Goal: Information Seeking & Learning: Learn about a topic

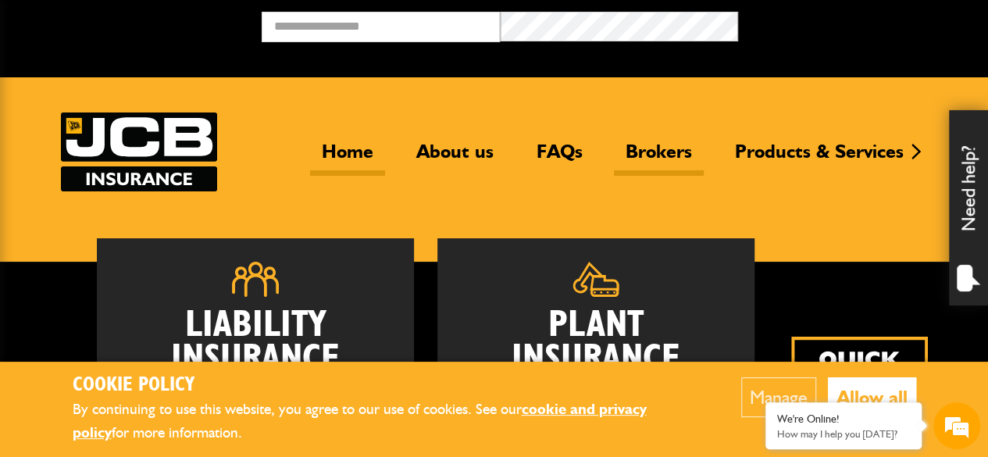
click at [660, 152] on link "Brokers" at bounding box center [659, 158] width 90 height 36
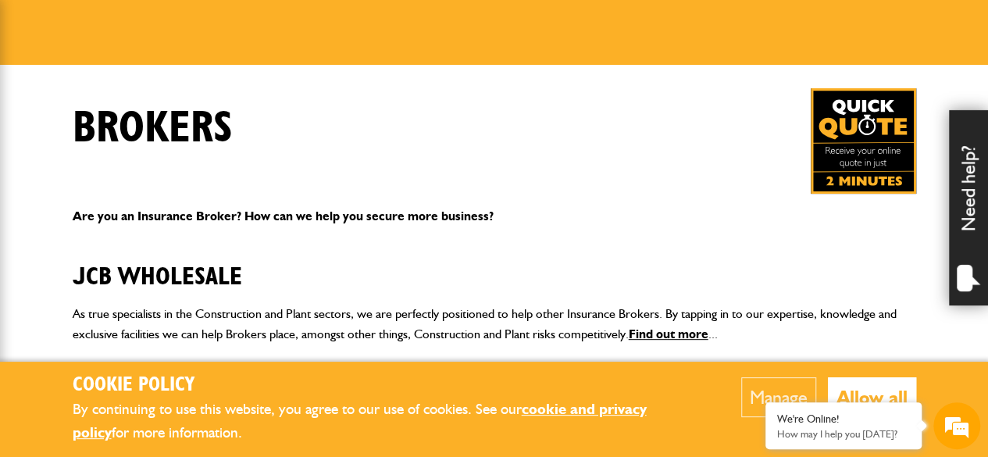
scroll to position [105, 0]
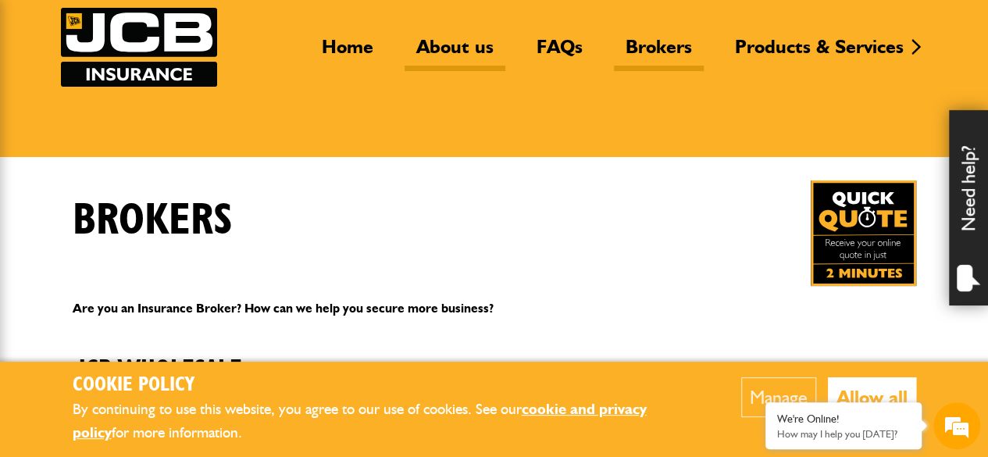
click at [474, 49] on link "About us" at bounding box center [455, 53] width 101 height 36
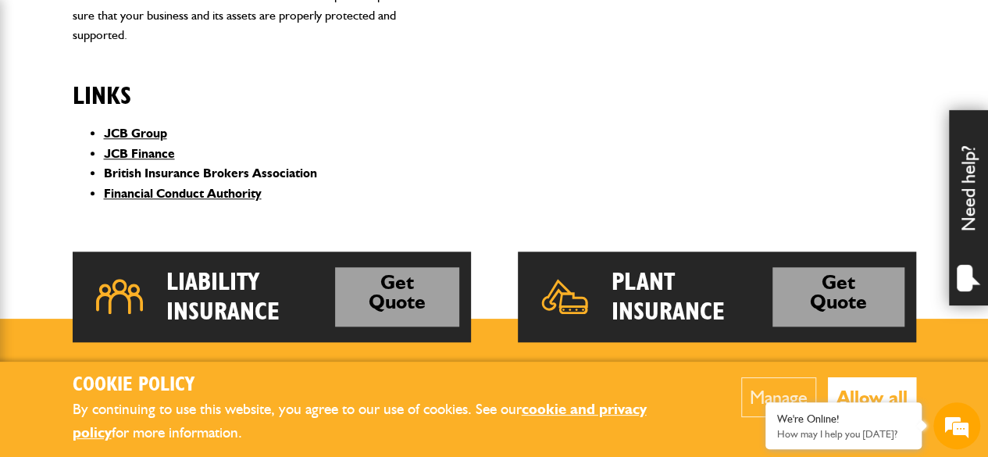
click at [298, 170] on link "British Insurance Brokers Association" at bounding box center [210, 173] width 213 height 15
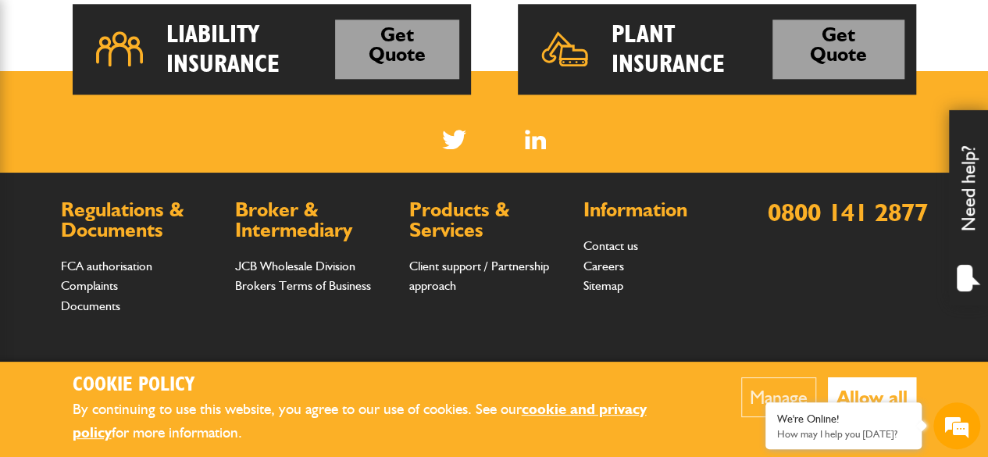
scroll to position [975, 0]
